Goal: Task Accomplishment & Management: Manage account settings

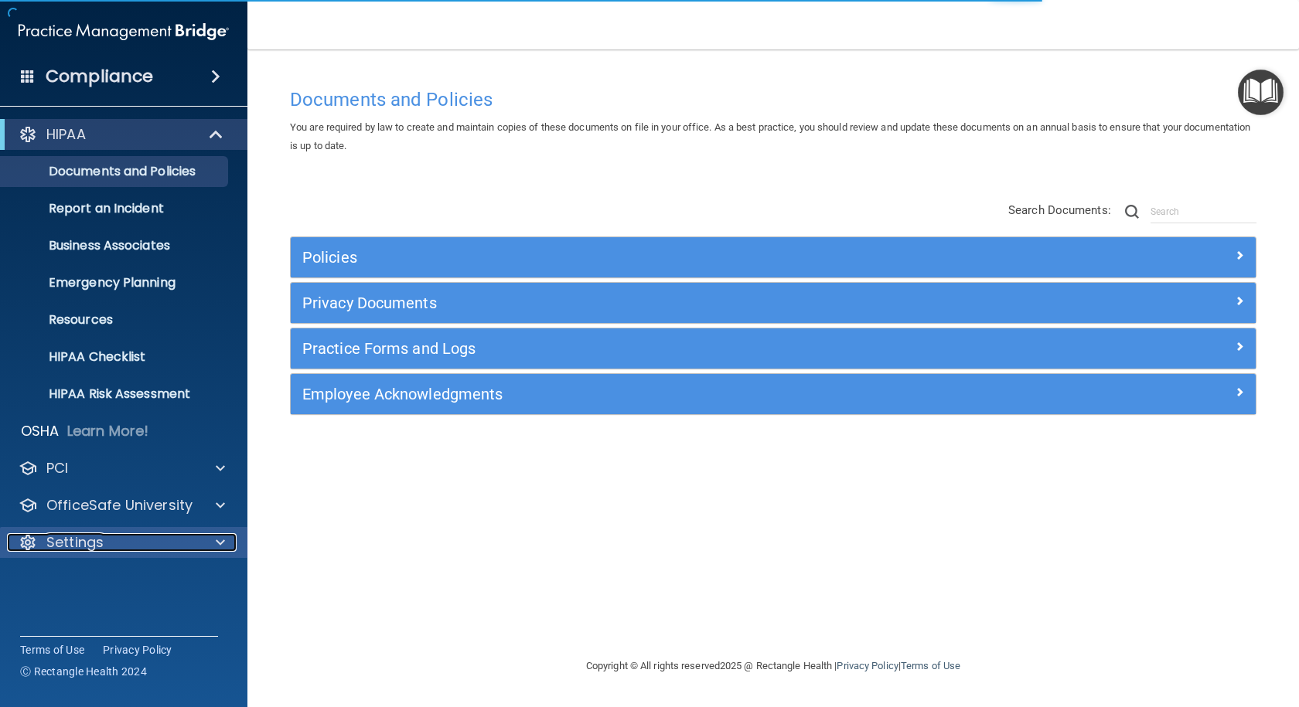
click at [103, 537] on p "Settings" at bounding box center [74, 542] width 57 height 19
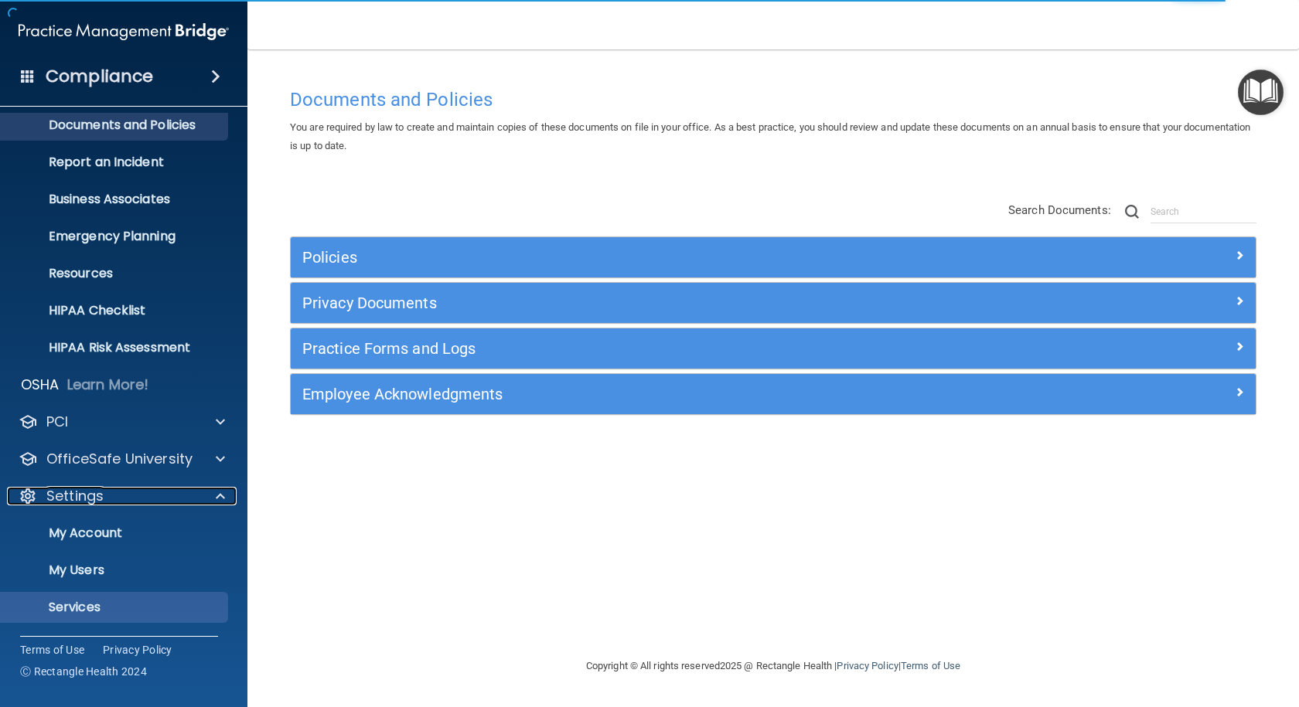
scroll to position [83, 0]
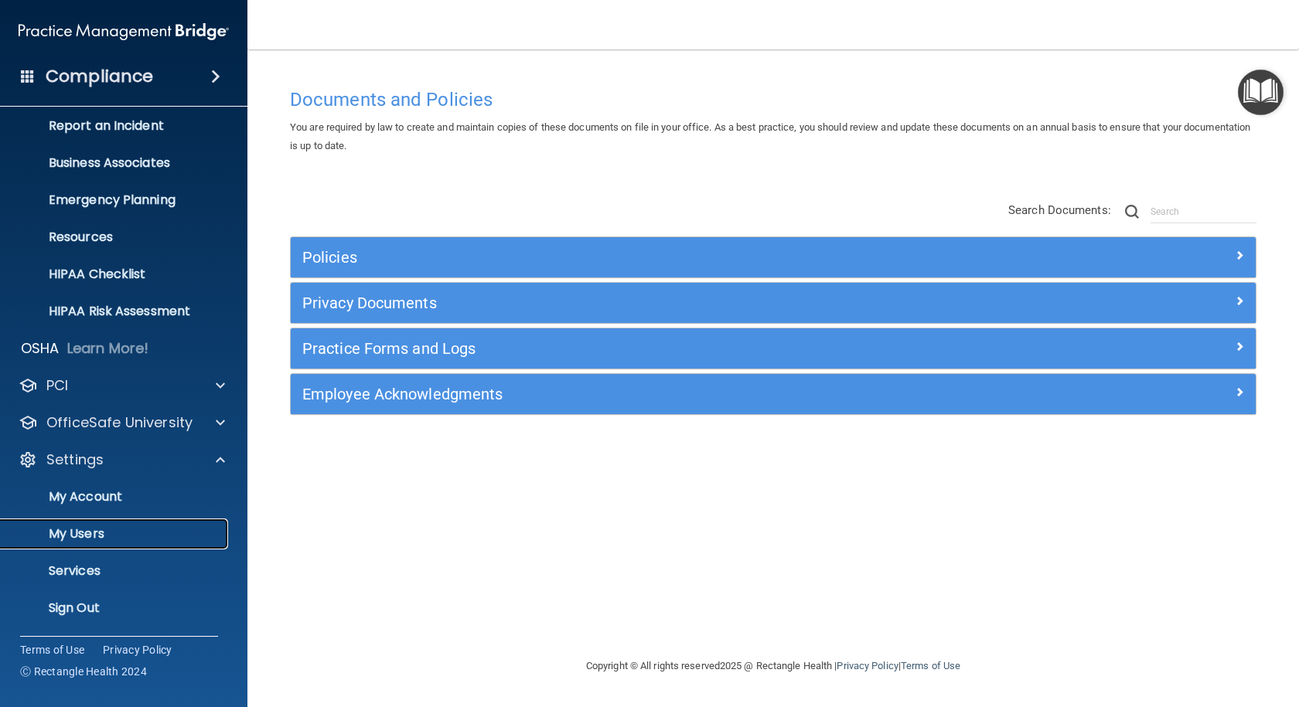
click at [86, 537] on p "My Users" at bounding box center [115, 533] width 211 height 15
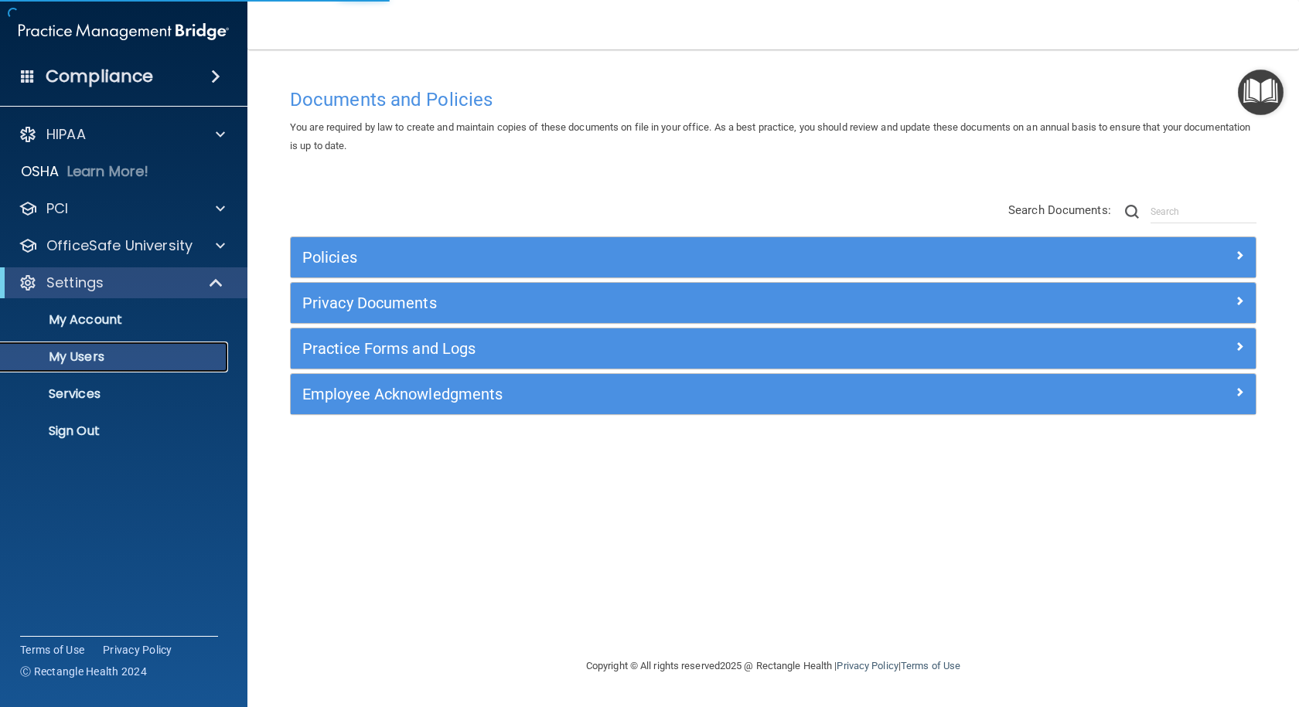
select select "20"
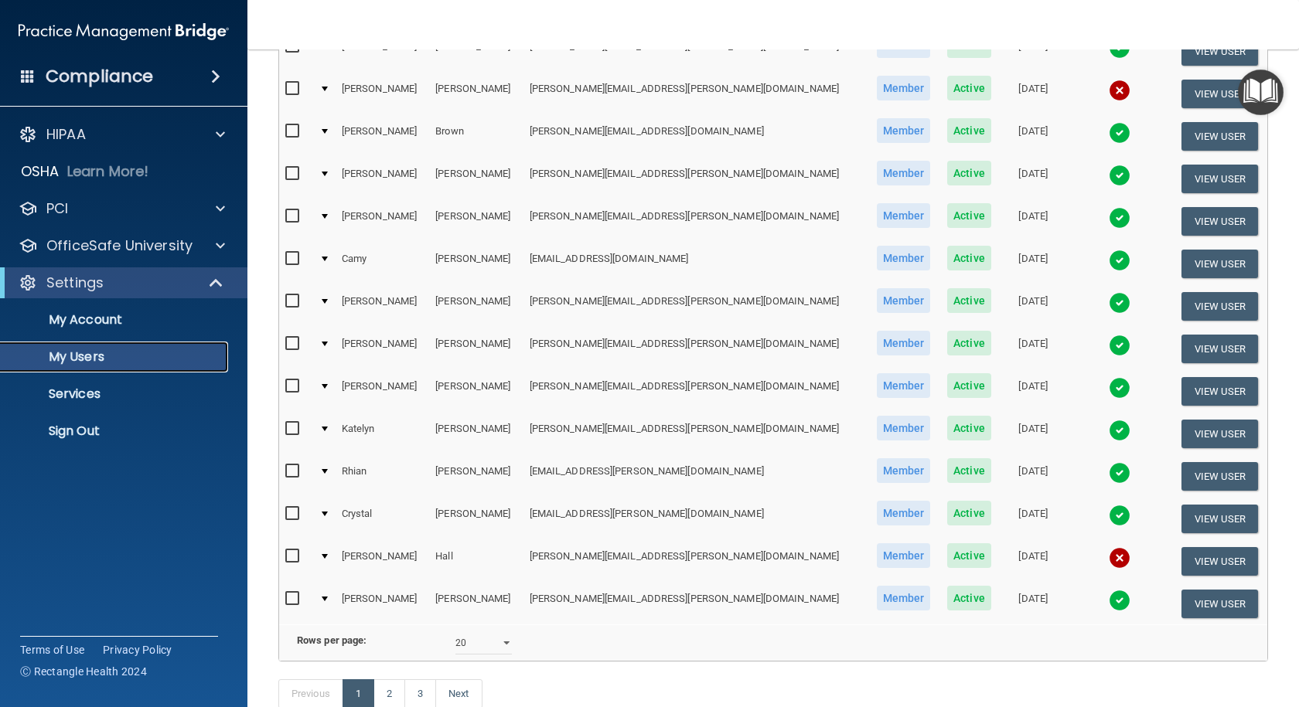
scroll to position [572, 0]
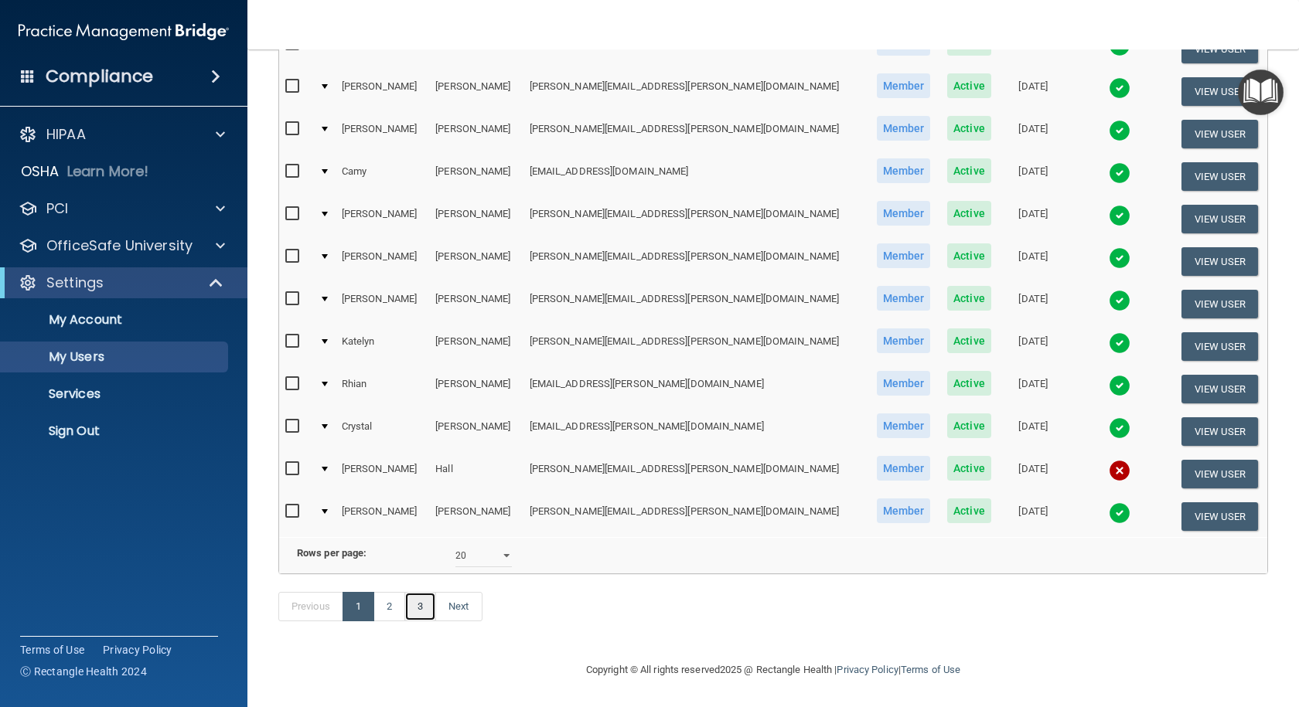
click at [429, 606] on link "3" at bounding box center [420, 606] width 32 height 29
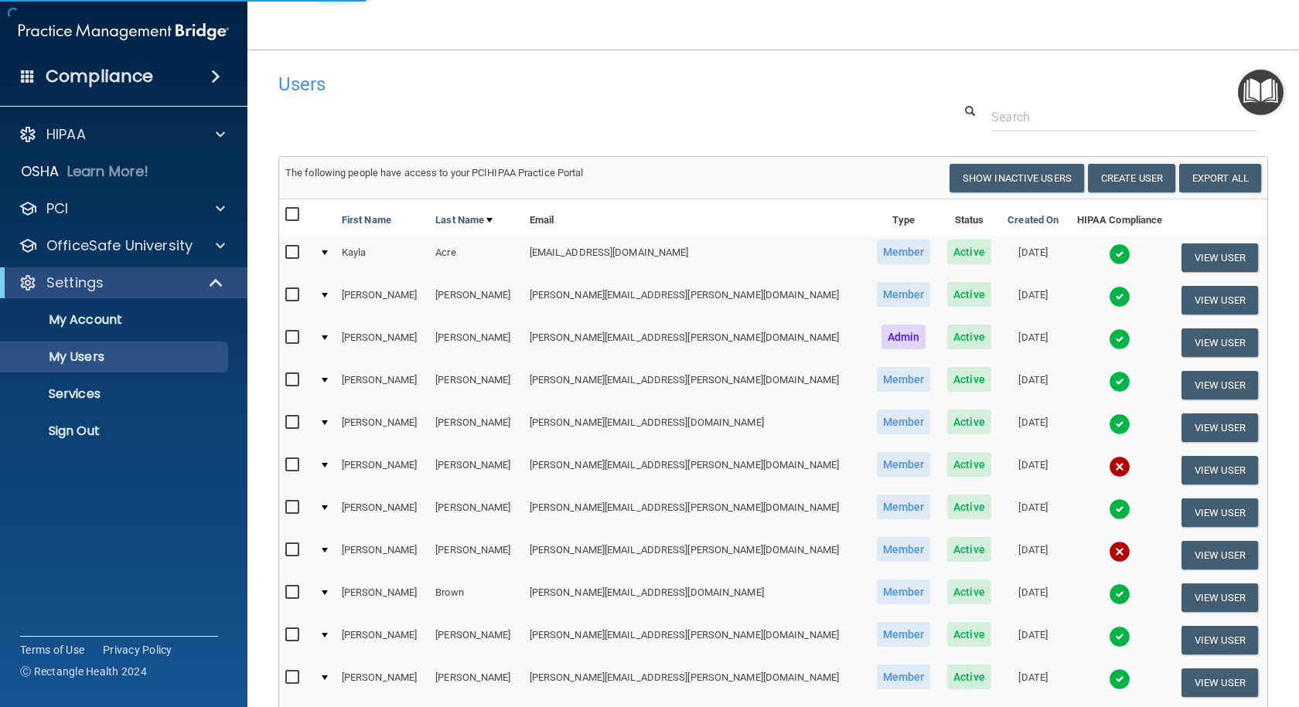
select select "20"
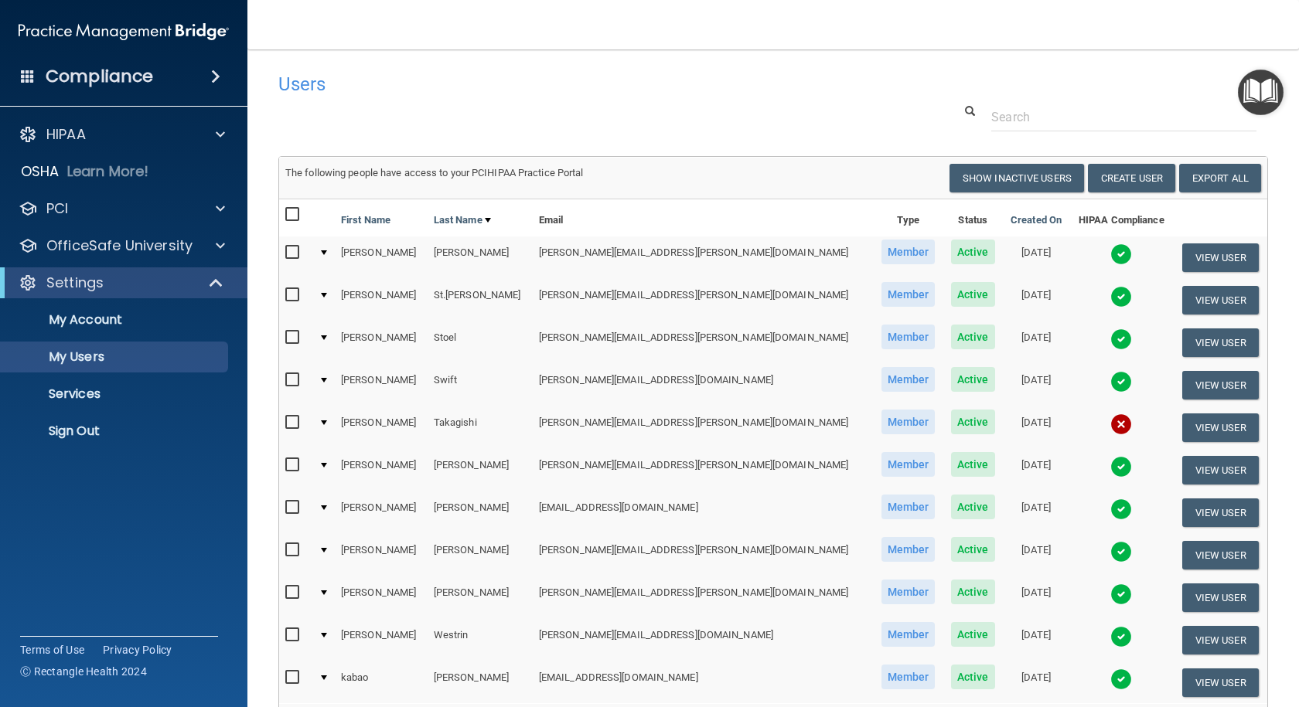
click at [293, 421] on input "checkbox" at bounding box center [294, 423] width 18 height 12
checkbox input "true"
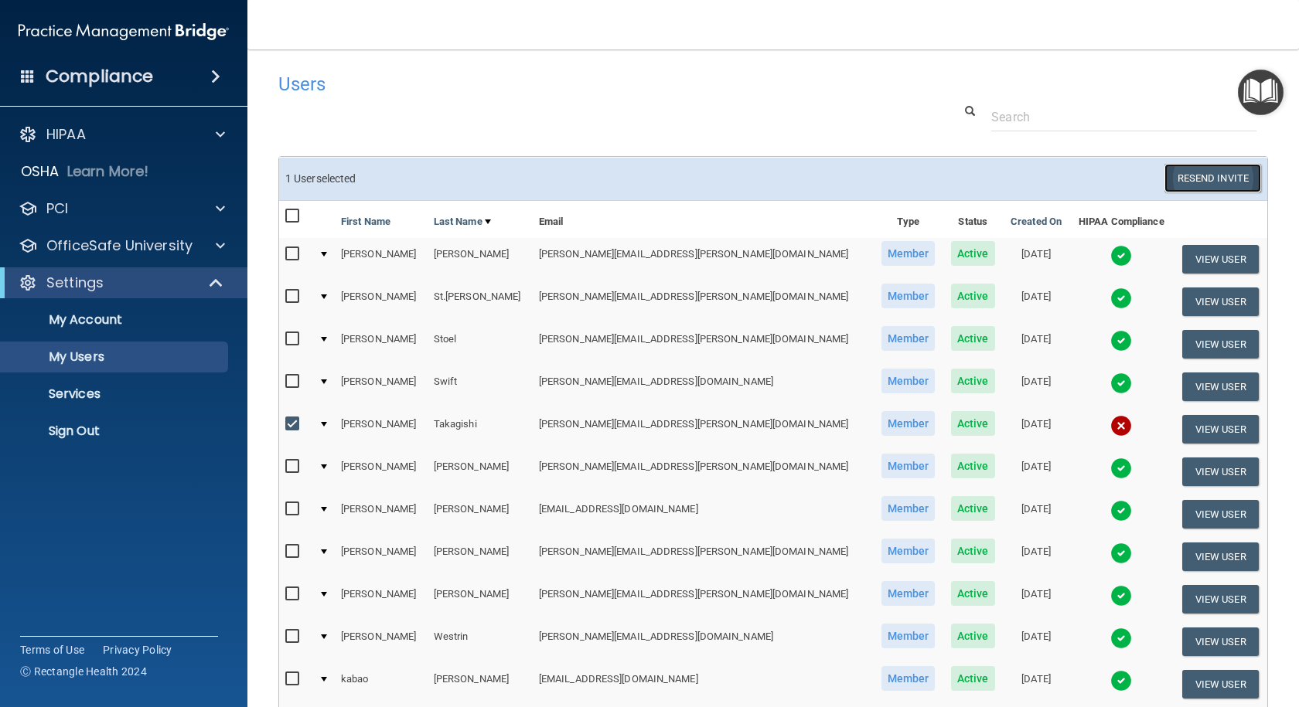
click at [1194, 175] on button "Resend Invite" at bounding box center [1212, 178] width 97 height 29
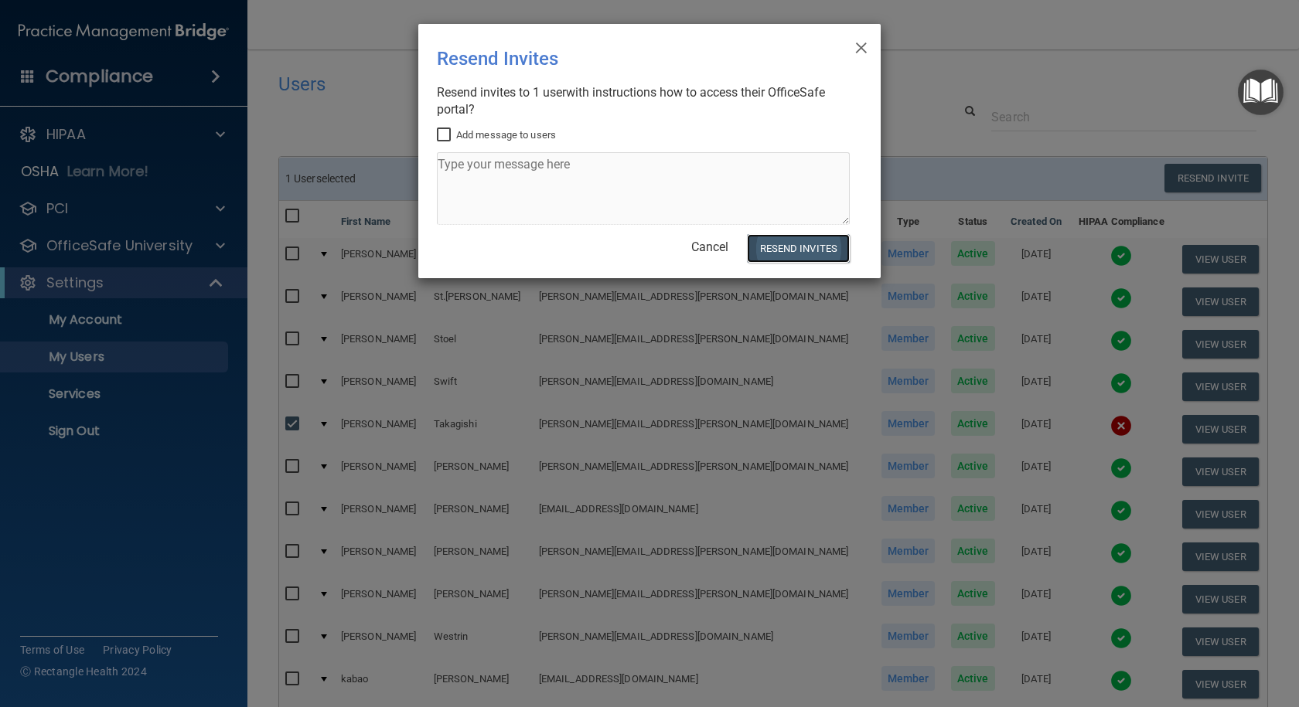
click at [782, 250] on button "Resend Invites" at bounding box center [798, 248] width 103 height 29
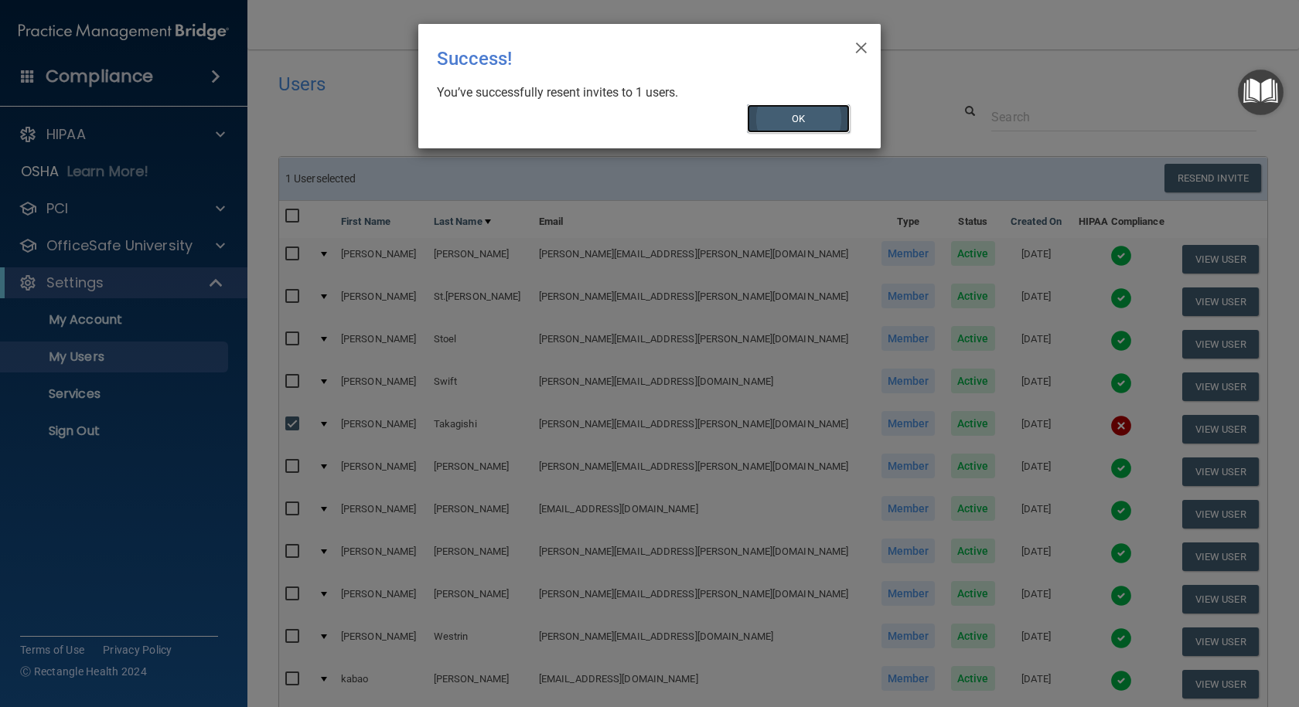
click at [789, 112] on button "OK" at bounding box center [799, 118] width 104 height 29
